Goal: Task Accomplishment & Management: Use online tool/utility

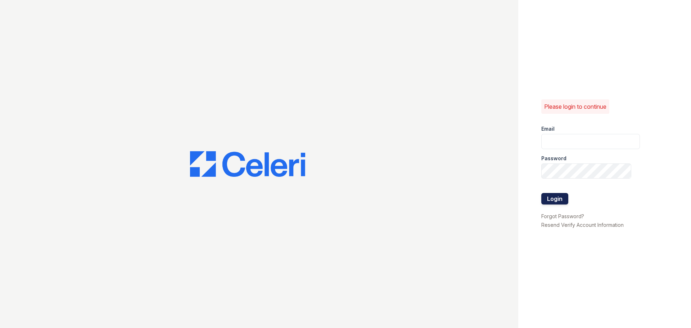
type input "[EMAIL_ADDRESS][DOMAIN_NAME]"
click at [558, 196] on button "Login" at bounding box center [554, 199] width 27 height 12
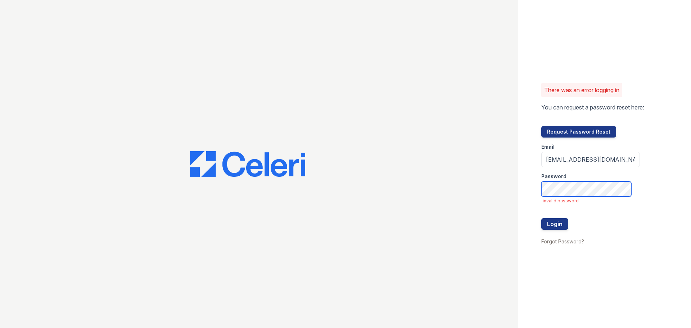
click at [541, 218] on button "Login" at bounding box center [554, 224] width 27 height 12
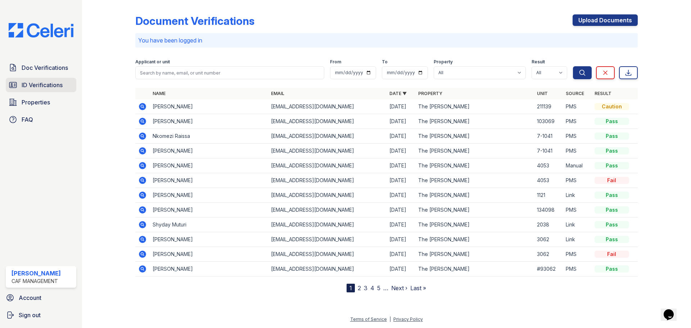
click at [48, 86] on span "ID Verifications" at bounding box center [42, 85] width 41 height 9
